Goal: Transaction & Acquisition: Purchase product/service

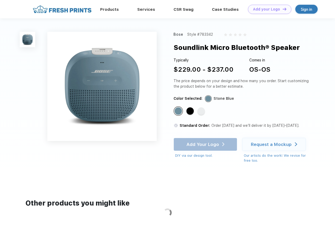
click at [268, 9] on link "Add your Logo Design Tool" at bounding box center [269, 9] width 43 height 9
click at [0, 0] on div "Design Tool" at bounding box center [0, 0] width 0 height 0
click at [282, 9] on link "Add your Logo Design Tool" at bounding box center [269, 9] width 43 height 9
click at [28, 39] on img at bounding box center [28, 40] width 16 height 16
click at [179, 111] on div "Standard Color" at bounding box center [178, 111] width 7 height 7
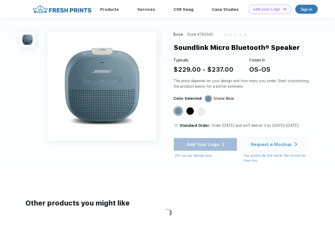
click at [191, 111] on div "Standard Color" at bounding box center [189, 111] width 7 height 7
click at [202, 111] on div "Standard Color" at bounding box center [200, 111] width 7 height 7
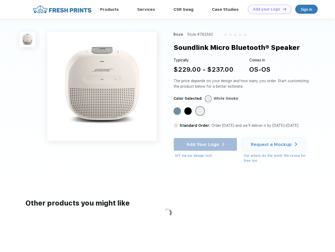
click at [206, 145] on div "Add Your Logo DIY via our design tool. Ah shoot! This product isn't up in our d…" at bounding box center [206, 148] width 64 height 21
click at [275, 145] on div "Request a Mockup" at bounding box center [271, 144] width 41 height 5
